Goal: Information Seeking & Learning: Learn about a topic

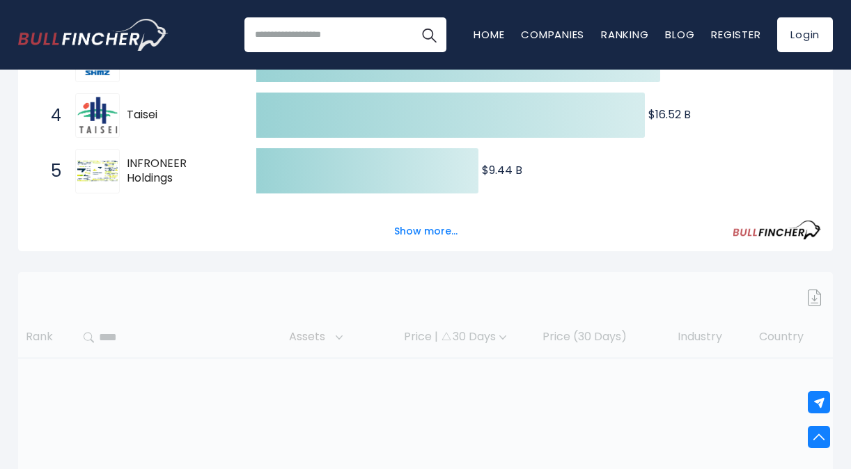
scroll to position [418, 0]
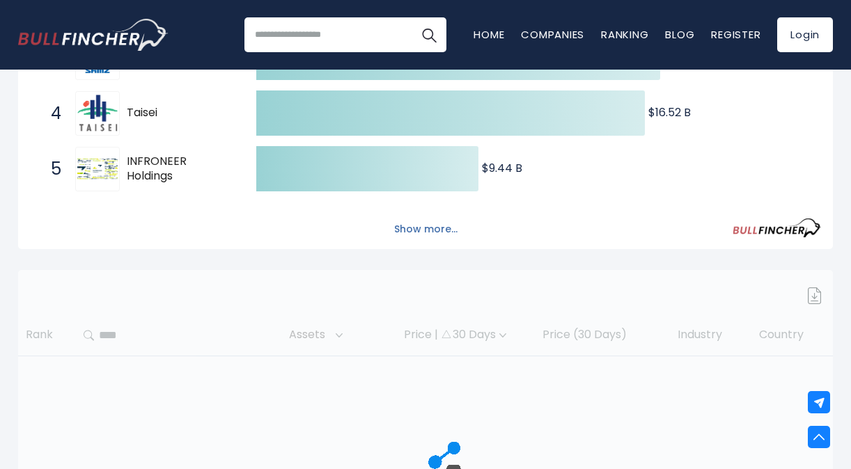
click at [411, 232] on button "Show more..." at bounding box center [426, 229] width 80 height 23
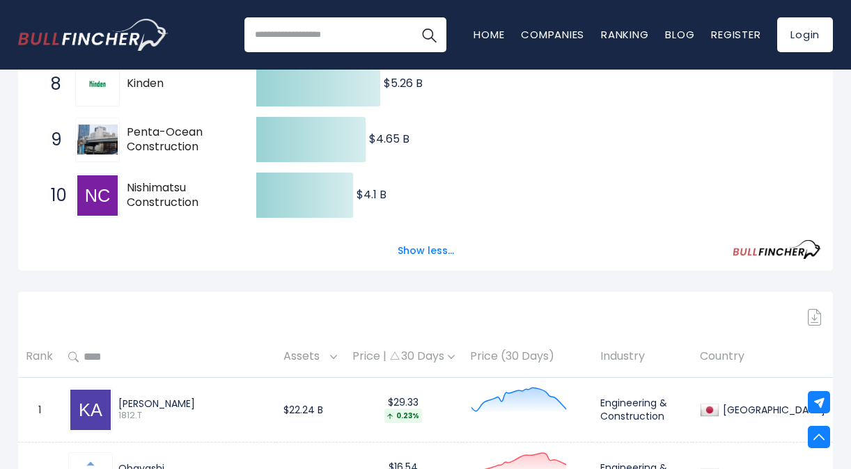
scroll to position [696, 0]
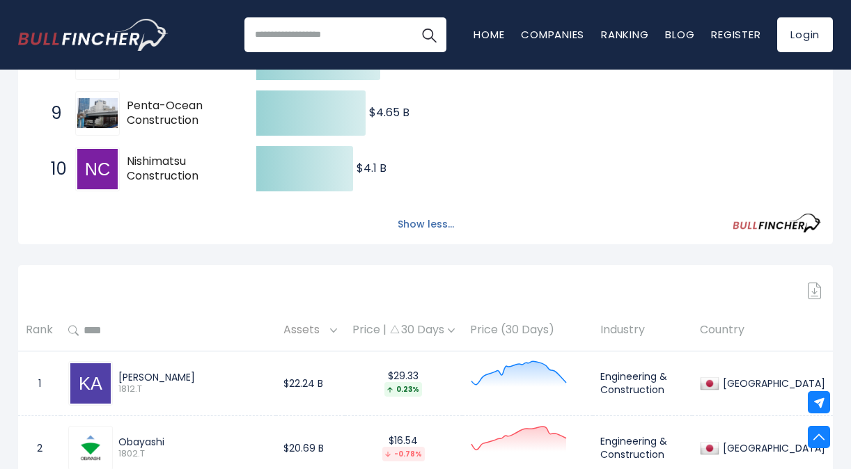
click at [432, 223] on button "Show less..." at bounding box center [425, 224] width 73 height 23
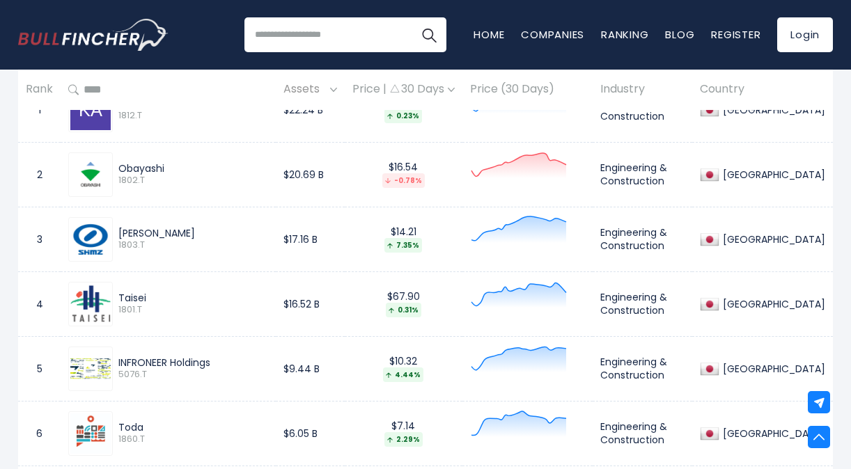
scroll to position [487, 0]
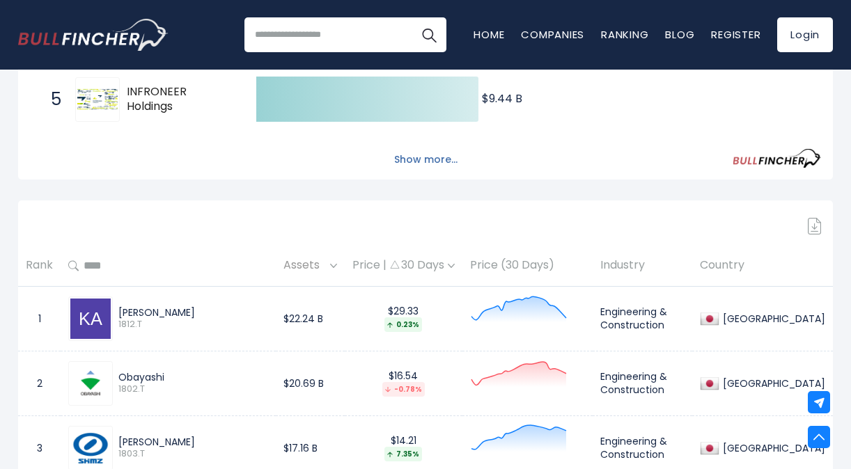
click at [432, 162] on button "Show more..." at bounding box center [426, 159] width 80 height 23
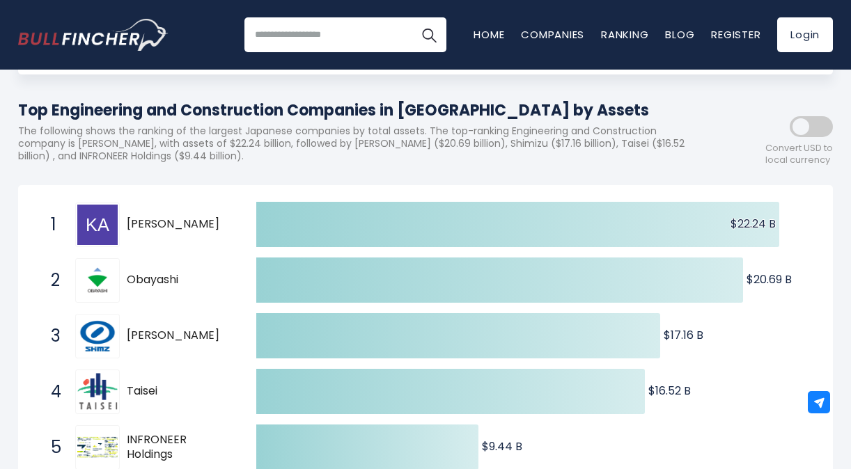
scroll to position [0, 0]
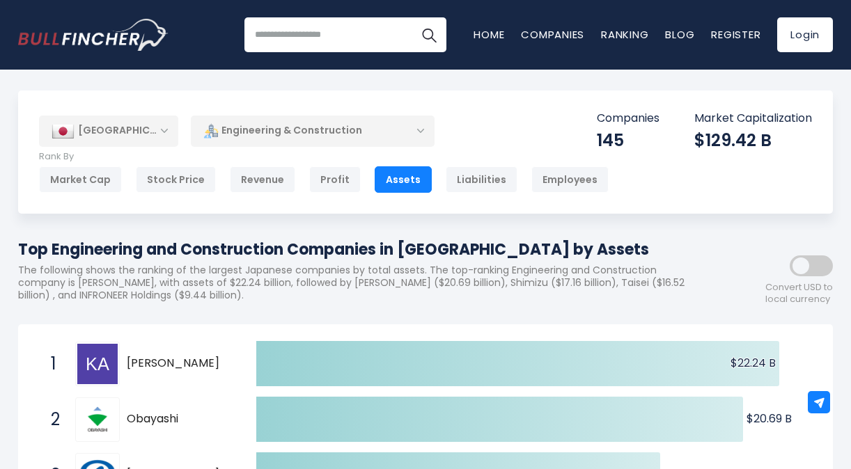
click at [290, 132] on div "Engineering & Construction" at bounding box center [313, 131] width 244 height 32
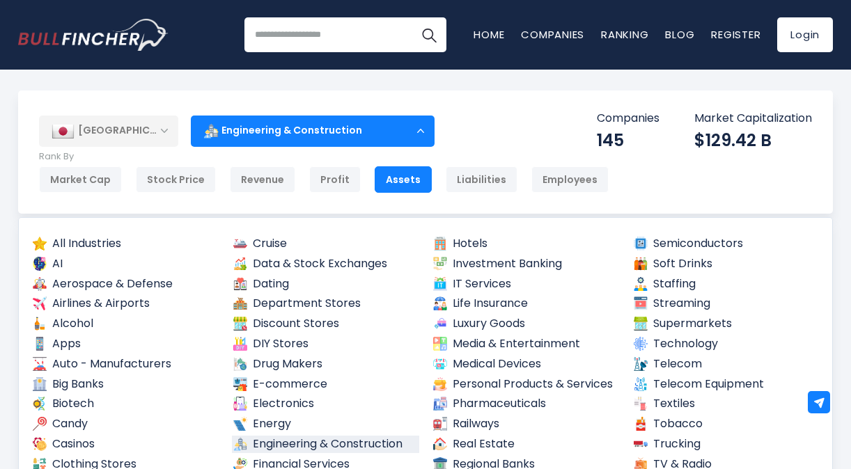
click at [290, 132] on div "Engineering & Construction" at bounding box center [313, 131] width 244 height 32
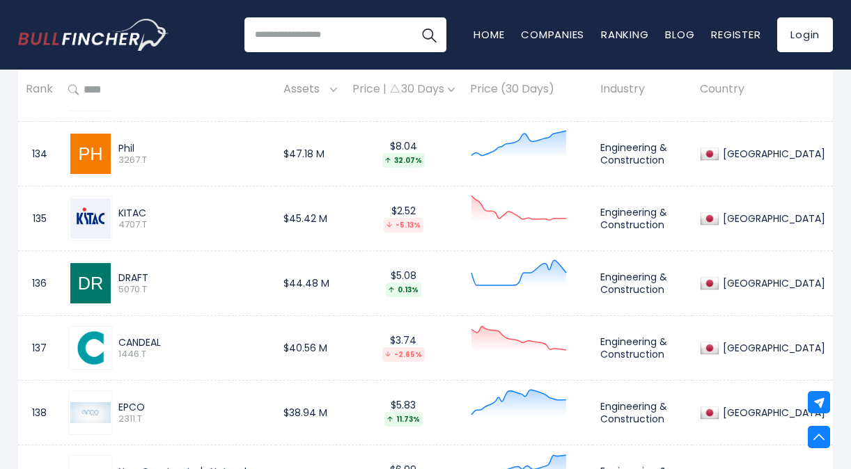
scroll to position [9188, 0]
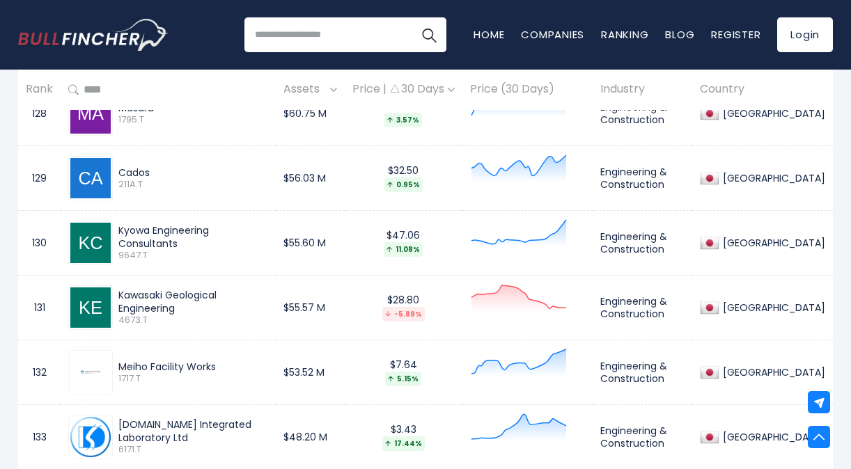
click at [567, 163] on icon at bounding box center [518, 168] width 97 height 28
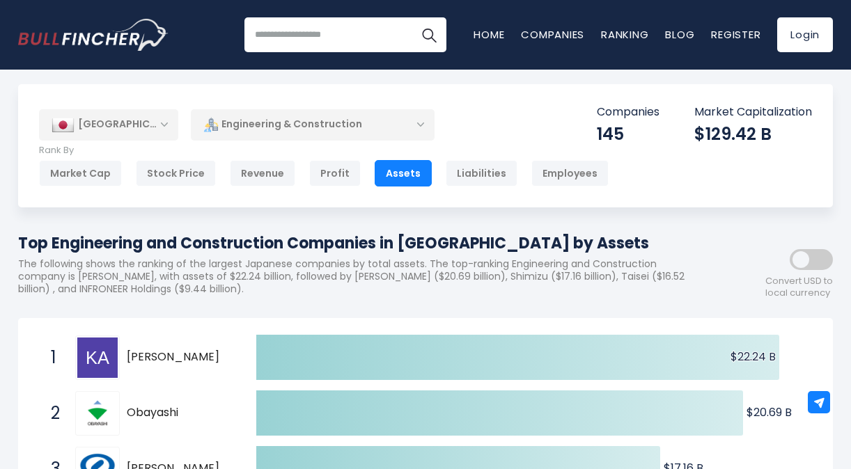
scroll to position [0, 0]
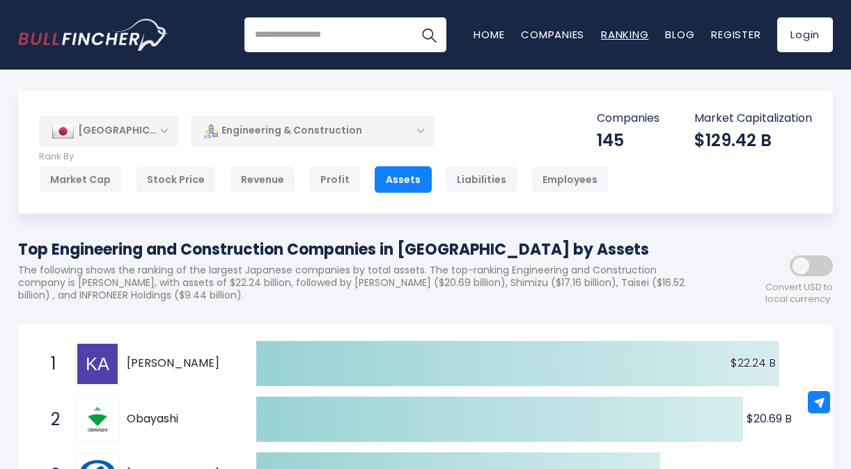
click at [611, 34] on link "Ranking" at bounding box center [624, 34] width 47 height 15
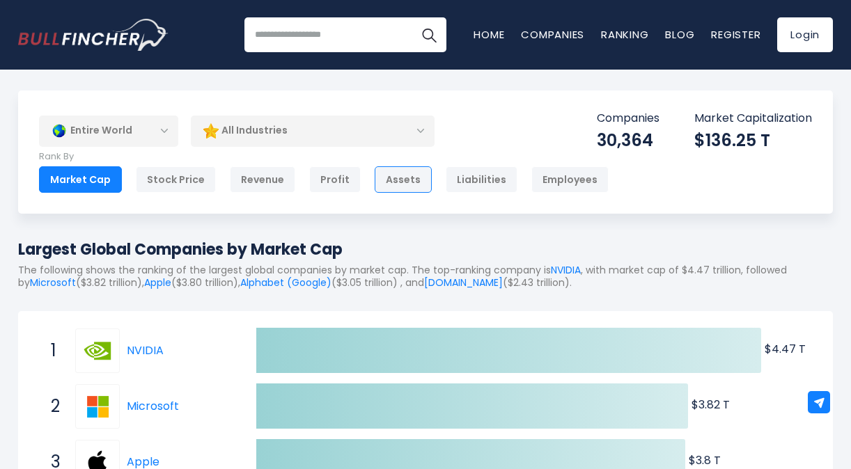
click at [390, 175] on div "Assets" at bounding box center [402, 179] width 57 height 26
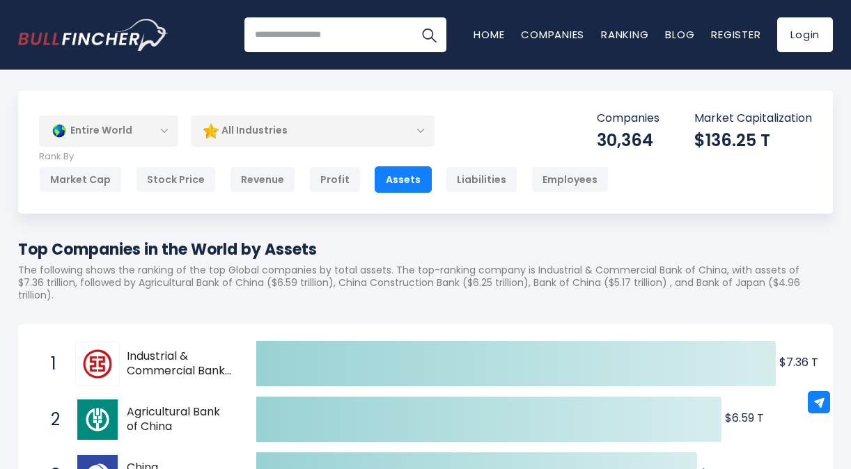
click at [342, 127] on div "All Industries" at bounding box center [313, 131] width 244 height 32
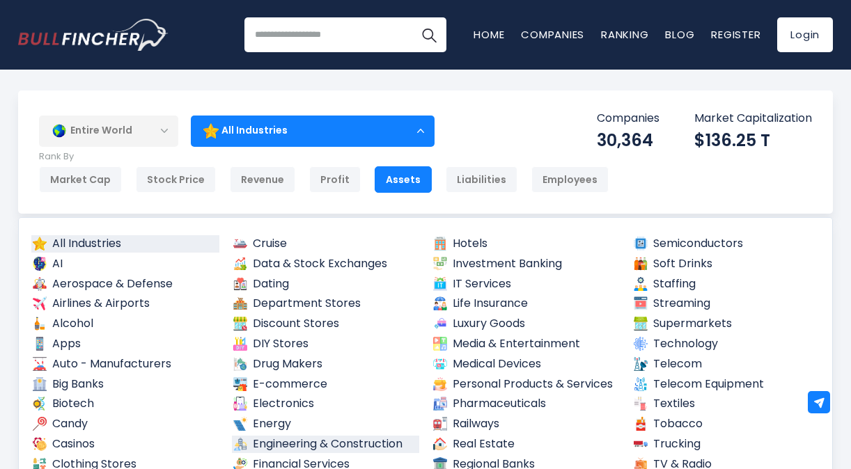
click at [352, 448] on link "Engineering & Construction" at bounding box center [326, 444] width 188 height 17
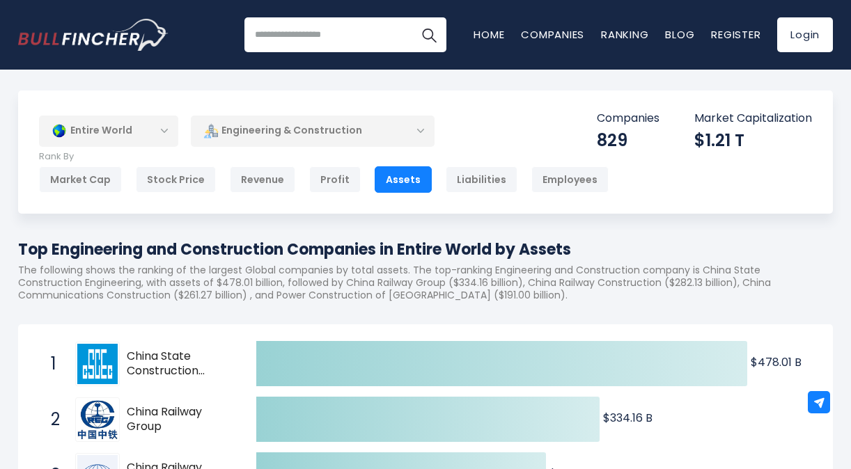
click at [110, 131] on div "Entire World" at bounding box center [108, 131] width 139 height 32
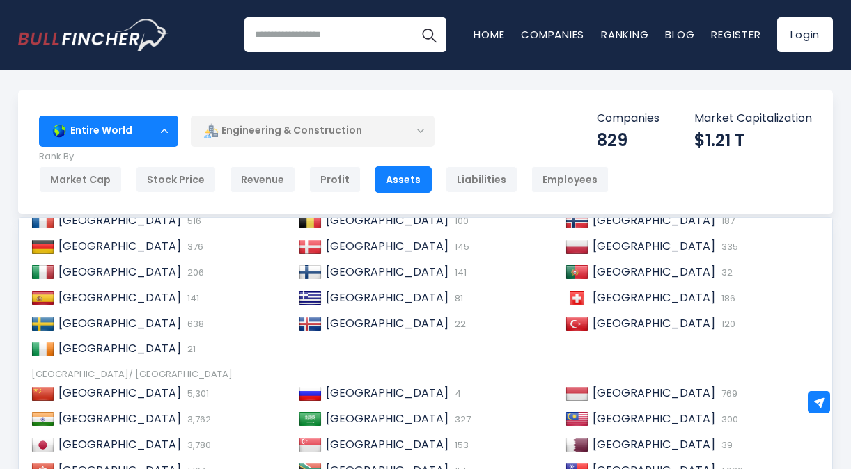
scroll to position [209, 0]
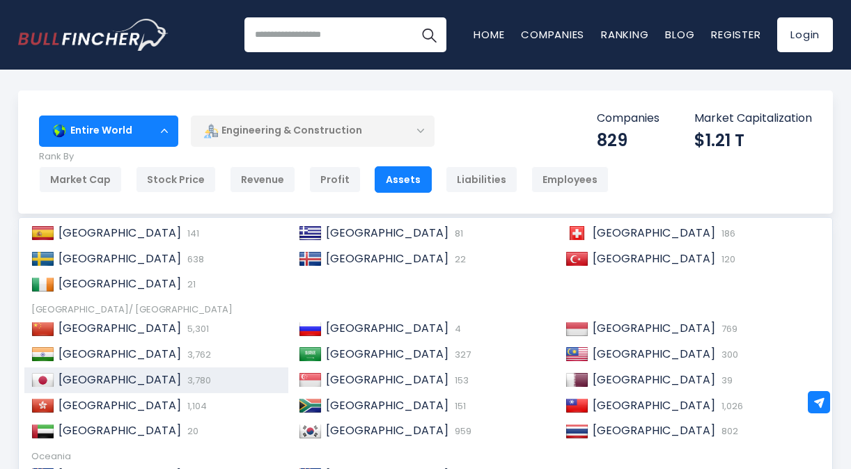
click at [82, 381] on span "[GEOGRAPHIC_DATA]" at bounding box center [119, 380] width 123 height 16
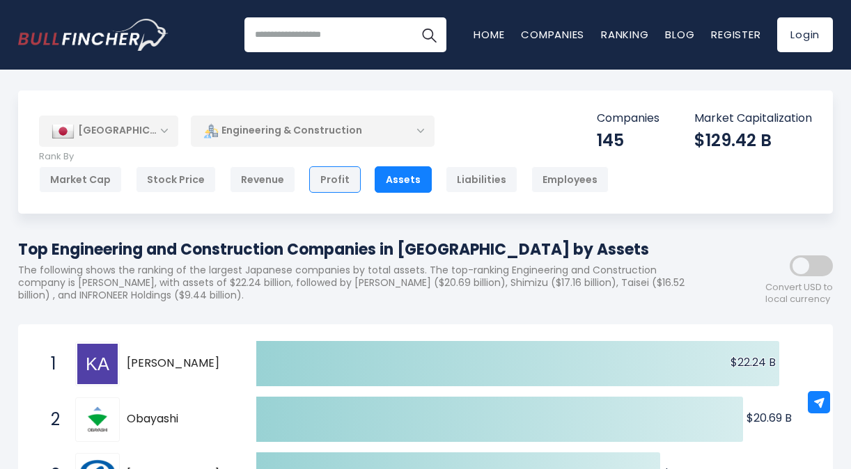
click at [328, 180] on div "Profit" at bounding box center [335, 179] width 52 height 26
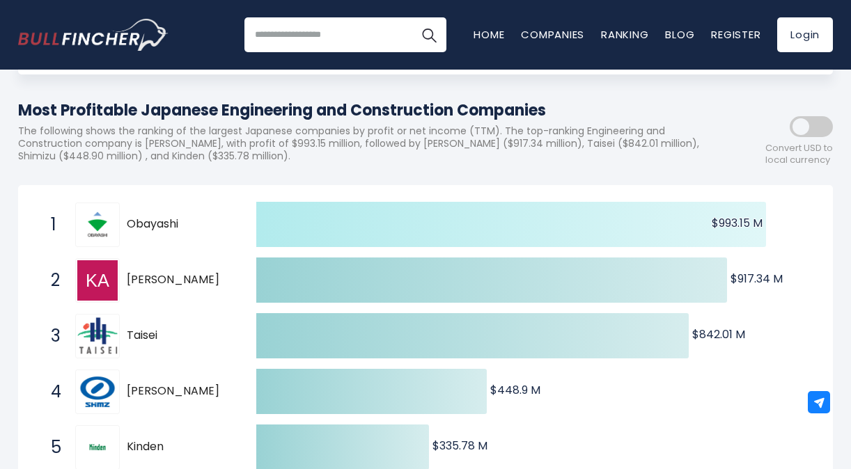
scroll to position [209, 0]
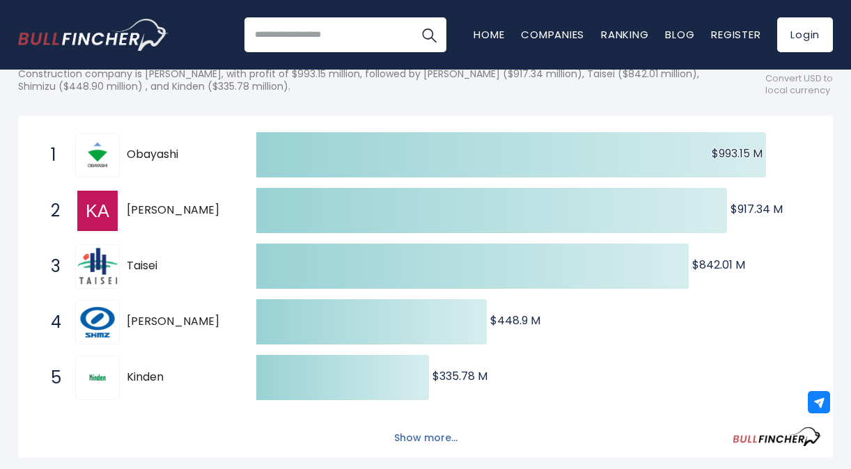
click at [439, 436] on button "Show more..." at bounding box center [426, 438] width 80 height 23
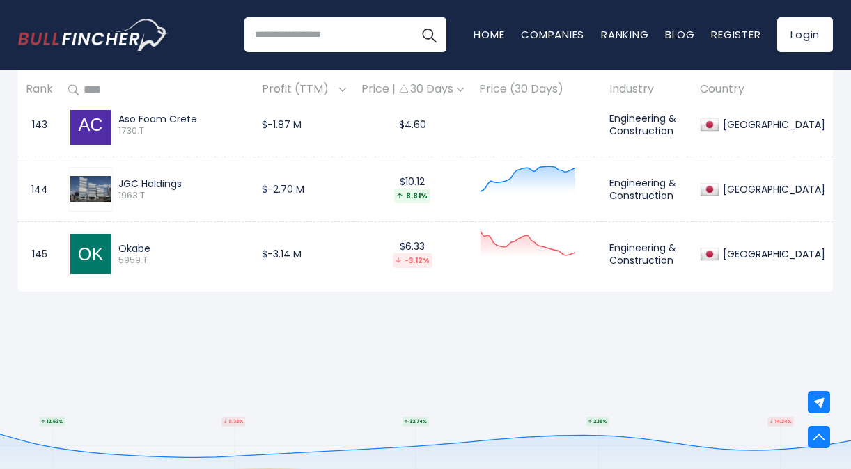
scroll to position [10162, 0]
